Goal: Information Seeking & Learning: Learn about a topic

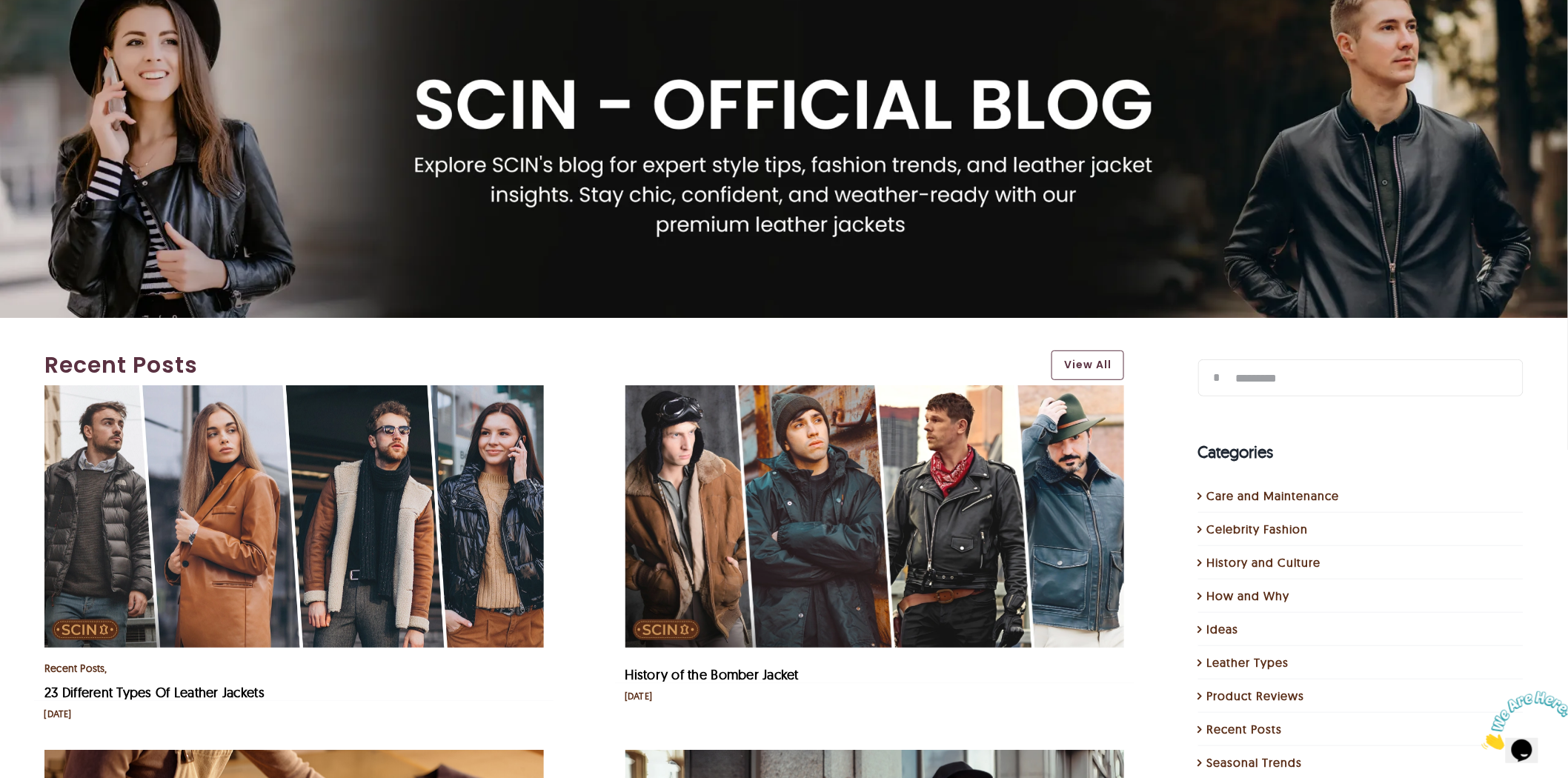
scroll to position [329, 0]
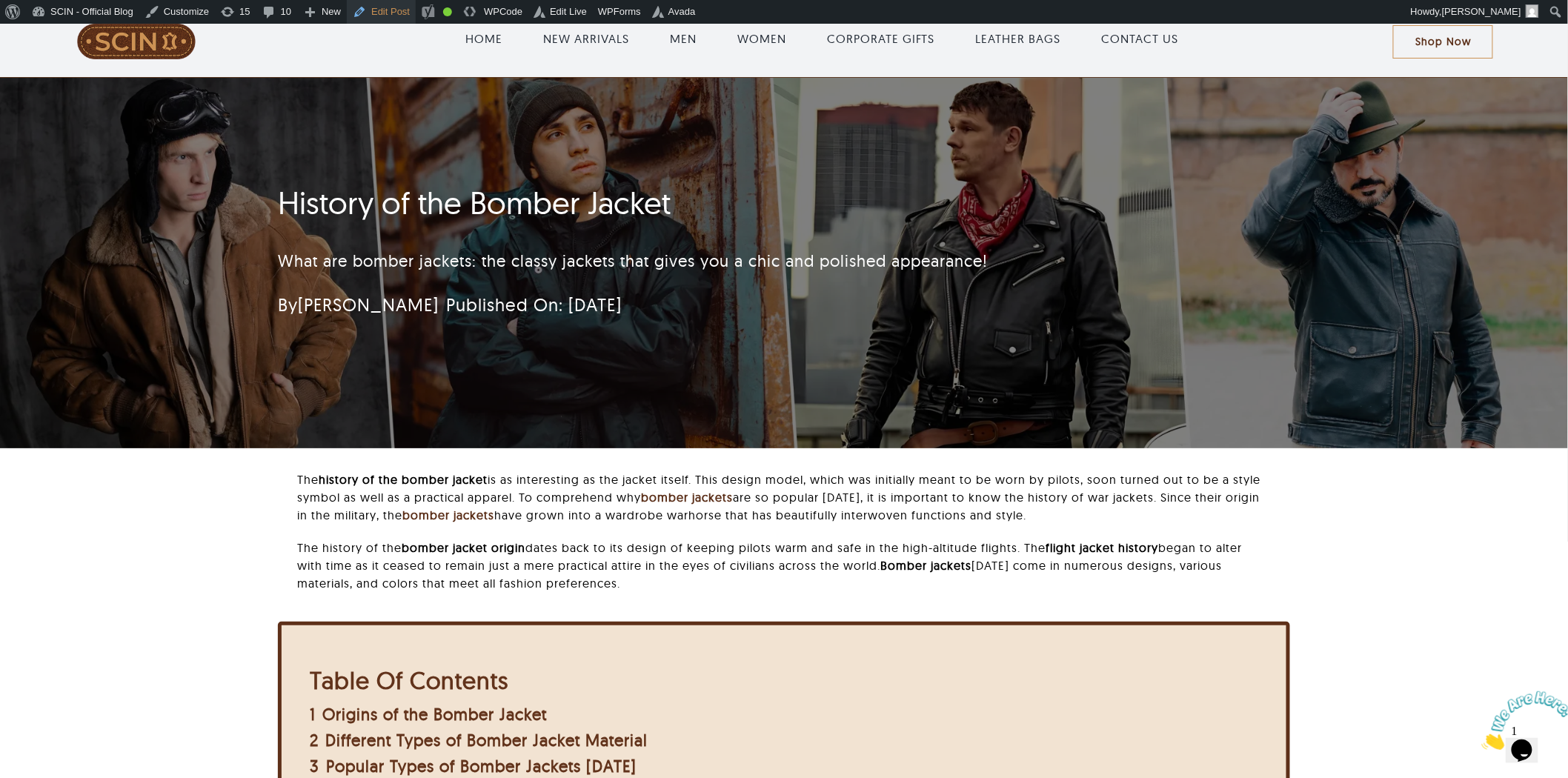
click at [388, 12] on link "Edit Post" at bounding box center [382, 12] width 69 height 24
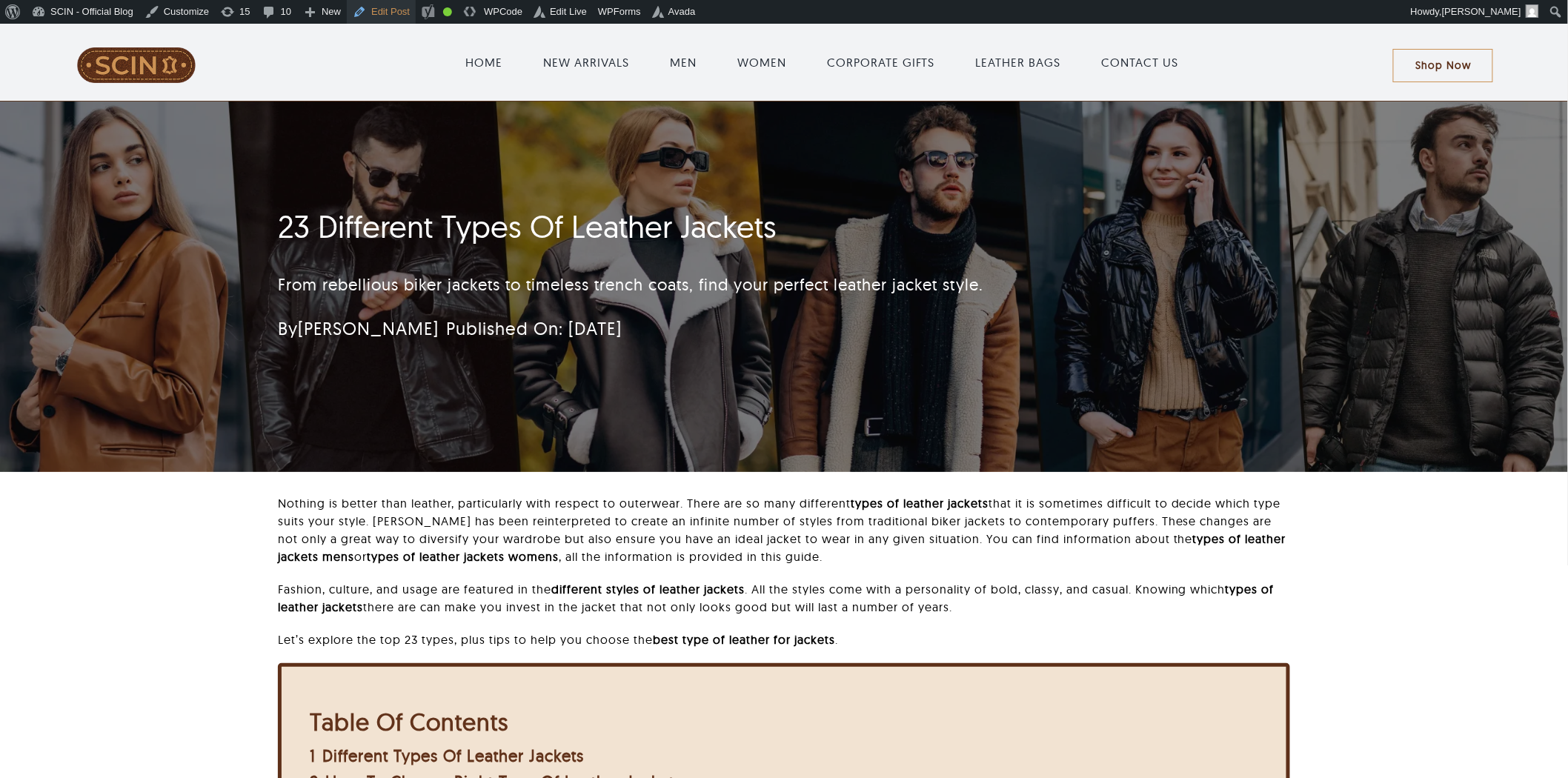
click at [361, 12] on link "Edit Post" at bounding box center [382, 12] width 69 height 24
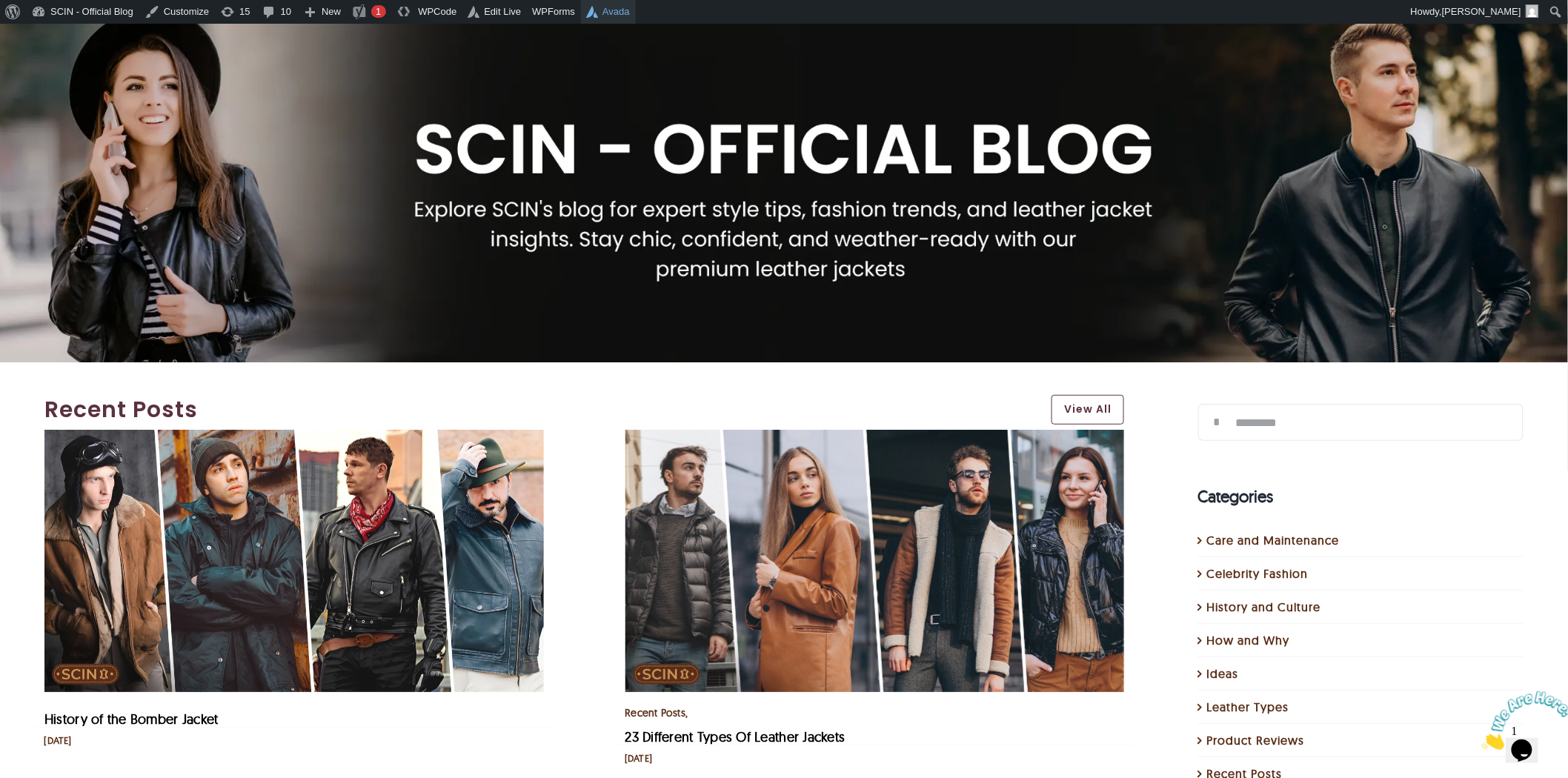
scroll to position [83, 0]
